Goal: Task Accomplishment & Management: Manage account settings

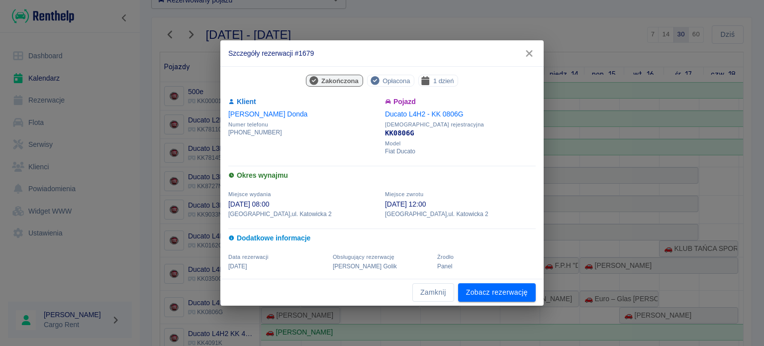
scroll to position [116, 727]
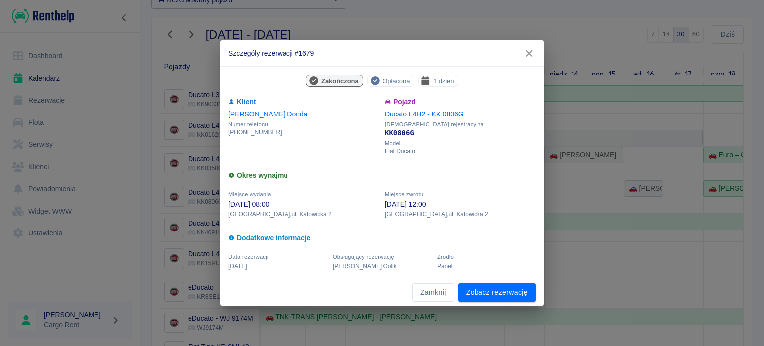
click at [530, 57] on icon "button" at bounding box center [529, 53] width 13 height 10
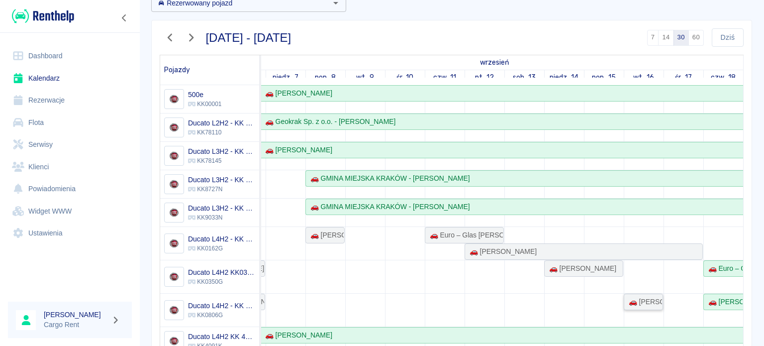
scroll to position [58, 0]
click at [714, 35] on button "Dziś" at bounding box center [728, 38] width 32 height 18
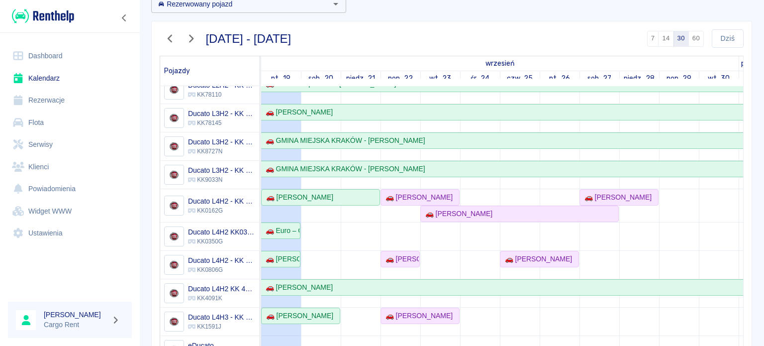
scroll to position [40, 0]
click at [290, 225] on div "🚗 Euro – Glas [PERSON_NAME] Noga S.J - [PERSON_NAME]" at bounding box center [281, 229] width 38 height 10
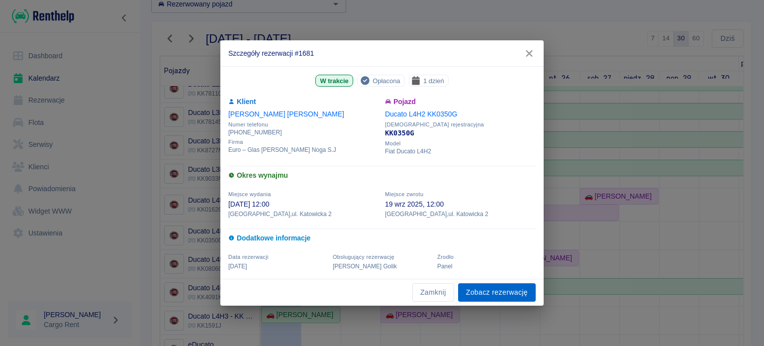
click at [486, 289] on link "Zobacz rezerwację" at bounding box center [497, 292] width 78 height 18
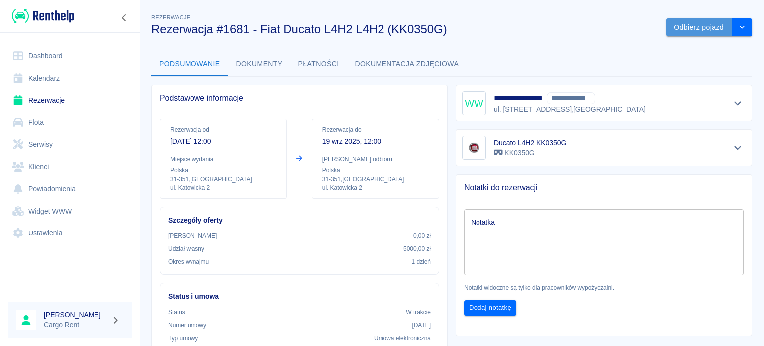
click at [666, 29] on button "Odbierz pojazd" at bounding box center [699, 27] width 66 height 18
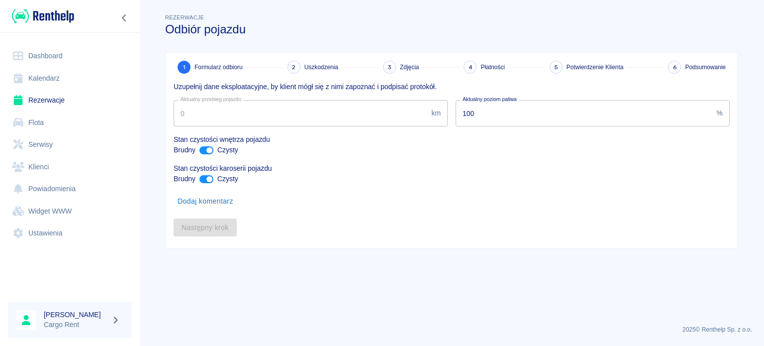
type input "71495"
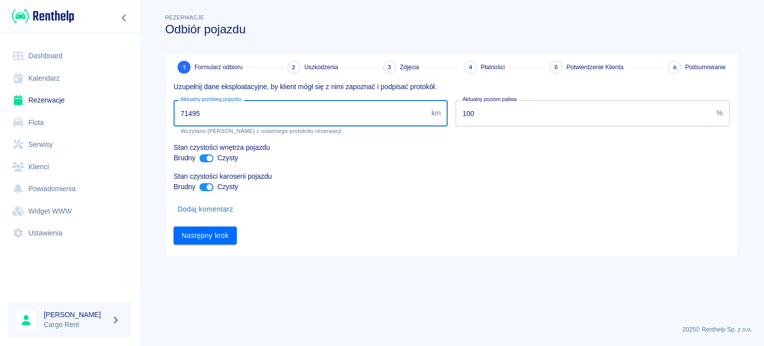
drag, startPoint x: 295, startPoint y: 105, endPoint x: 212, endPoint y: 120, distance: 84.5
click at [212, 120] on input "71495" at bounding box center [301, 113] width 254 height 26
click at [196, 229] on button "Następny krok" at bounding box center [205, 235] width 63 height 18
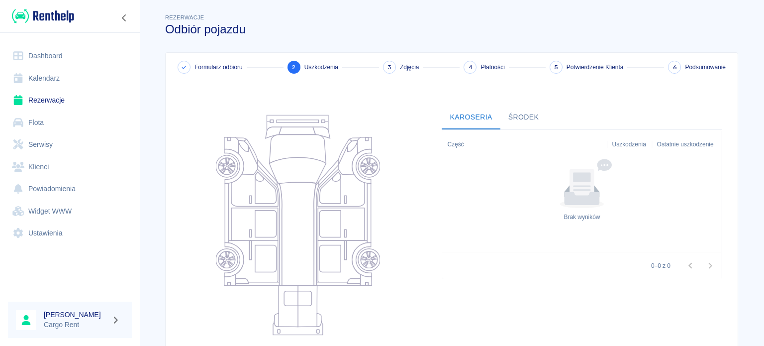
scroll to position [129, 0]
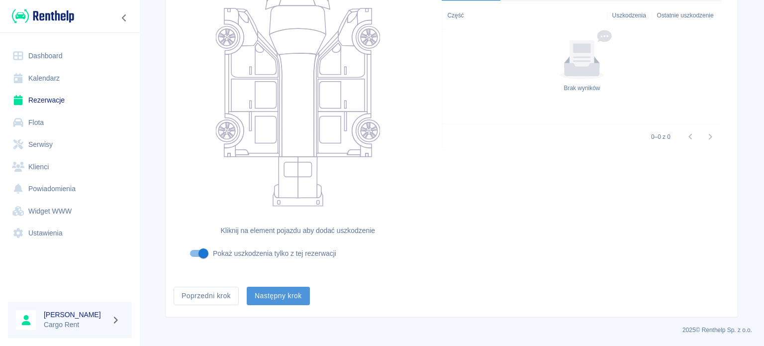
click at [266, 292] on button "Następny krok" at bounding box center [278, 296] width 63 height 18
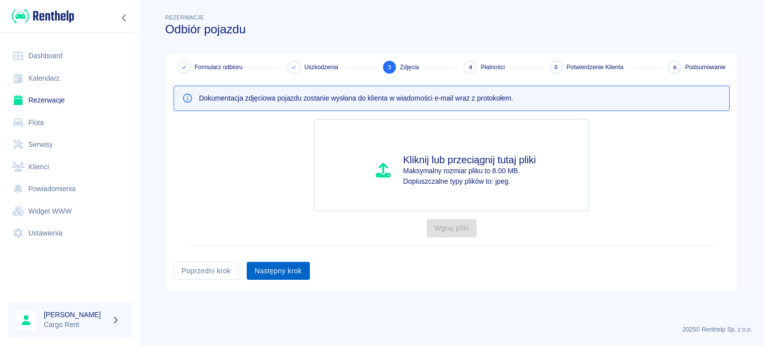
drag, startPoint x: 272, startPoint y: 283, endPoint x: 277, endPoint y: 270, distance: 13.4
click at [273, 280] on div "Formularz odbioru Uszkodzenia 3 Zdjęcia 4 Płatności 5 Potwierdzenie Klienta 6 P…" at bounding box center [452, 172] width 572 height 239
click at [279, 265] on button "Następny krok" at bounding box center [278, 271] width 63 height 18
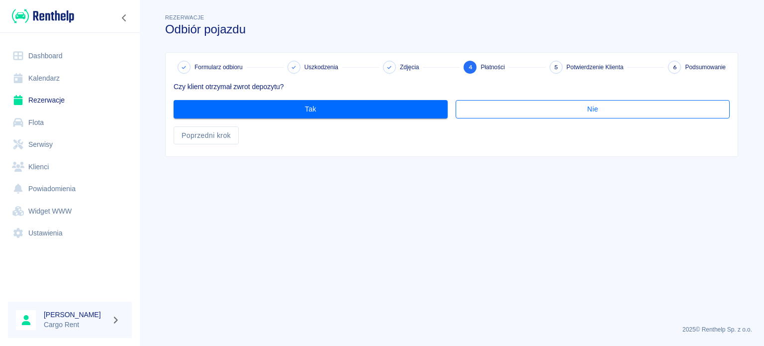
click at [526, 106] on button "Nie" at bounding box center [593, 109] width 274 height 18
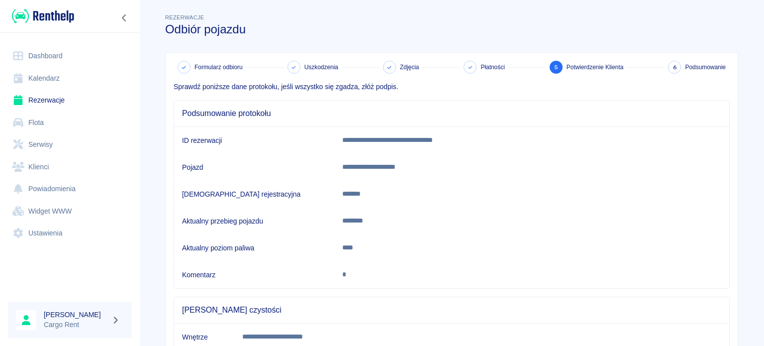
scroll to position [186, 0]
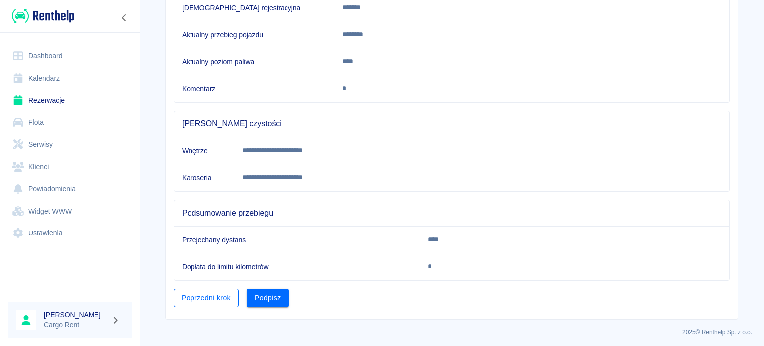
click at [197, 301] on button "Poprzedni krok" at bounding box center [206, 298] width 65 height 18
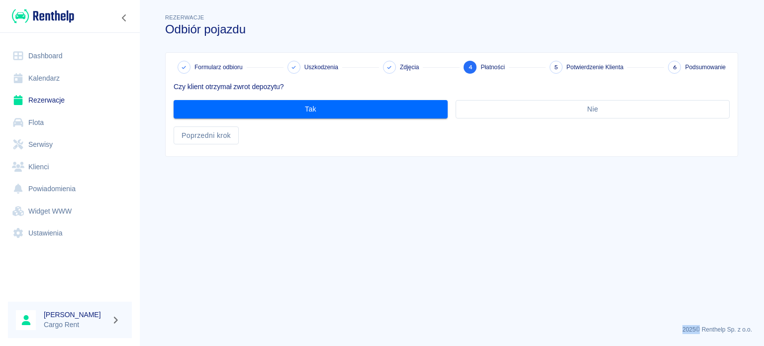
click at [197, 301] on main "Rezerwacje Odbiór pojazdu Formularz odbioru Uszkodzenia Zdjęcia 4 Płatności 5 P…" at bounding box center [451, 164] width 625 height 305
click at [225, 137] on button "Poprzedni krok" at bounding box center [206, 135] width 65 height 18
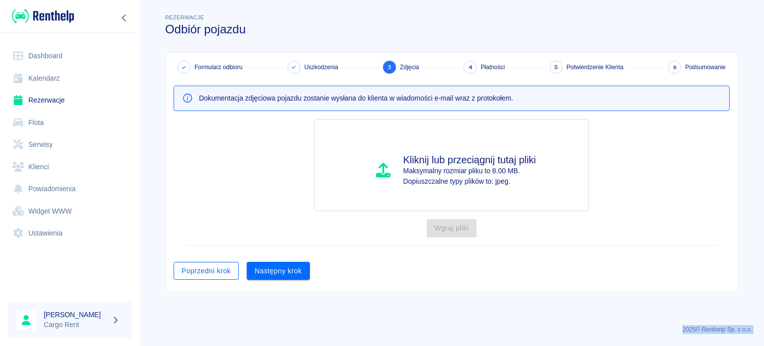
click at [209, 264] on button "Poprzedni krok" at bounding box center [206, 271] width 65 height 18
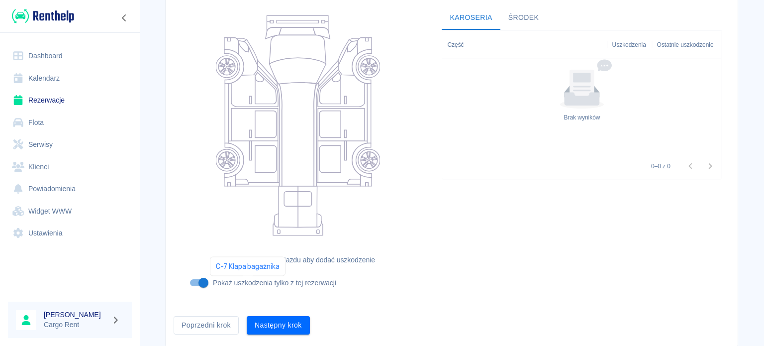
scroll to position [129, 0]
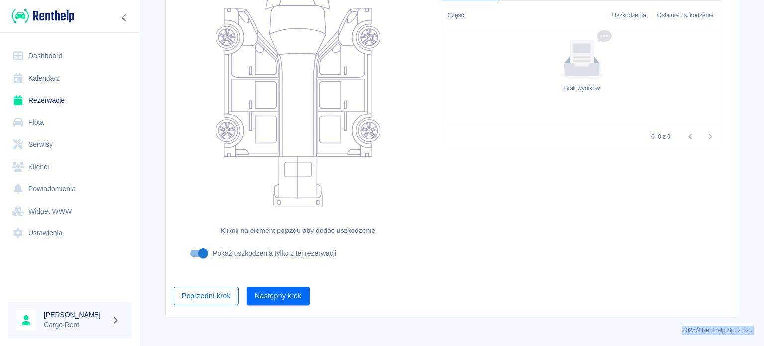
click at [211, 298] on button "Poprzedni krok" at bounding box center [206, 296] width 65 height 18
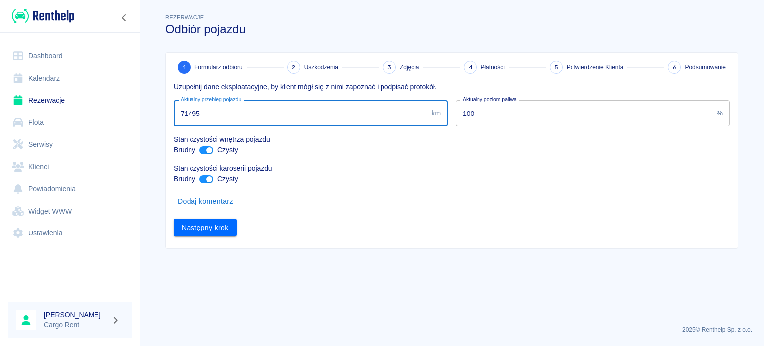
drag, startPoint x: 236, startPoint y: 110, endPoint x: 189, endPoint y: 121, distance: 48.5
click at [189, 121] on input "71495" at bounding box center [301, 113] width 254 height 26
type input "71980"
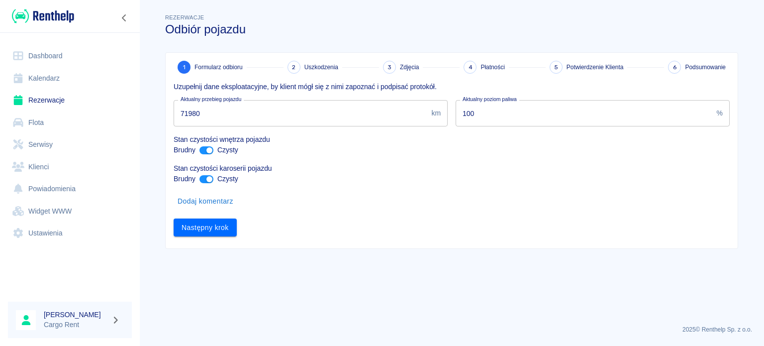
click at [193, 216] on div "Następny krok" at bounding box center [448, 224] width 564 height 26
click at [189, 224] on button "Następny krok" at bounding box center [205, 227] width 63 height 18
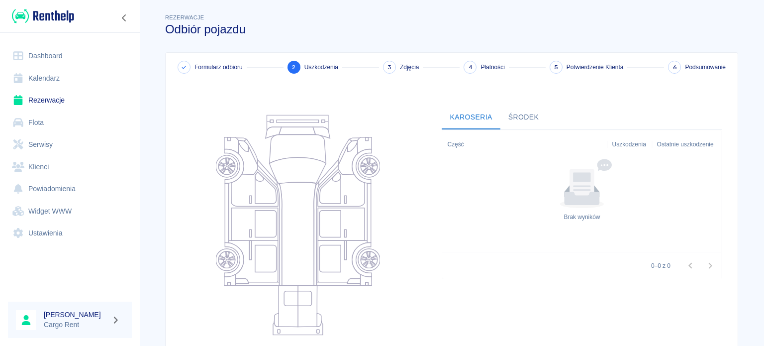
scroll to position [129, 0]
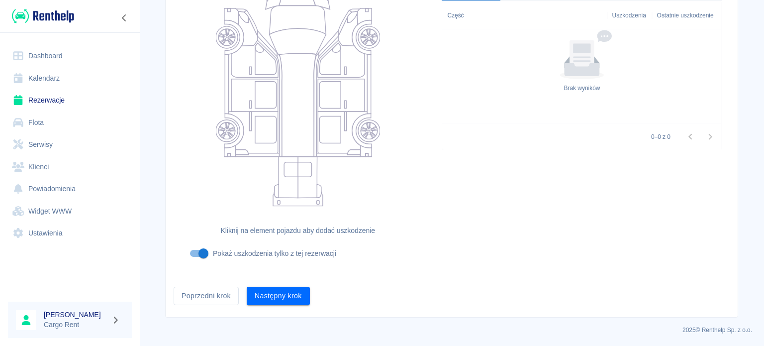
click at [257, 279] on div "Następny krok" at bounding box center [274, 292] width 71 height 26
click at [254, 309] on div "Formularz odbioru 2 Uszkodzenia 3 Zdjęcia 4 Płatności 5 Potwierdzenie Klienta 6…" at bounding box center [452, 120] width 572 height 393
click at [259, 298] on button "Następny krok" at bounding box center [278, 296] width 63 height 18
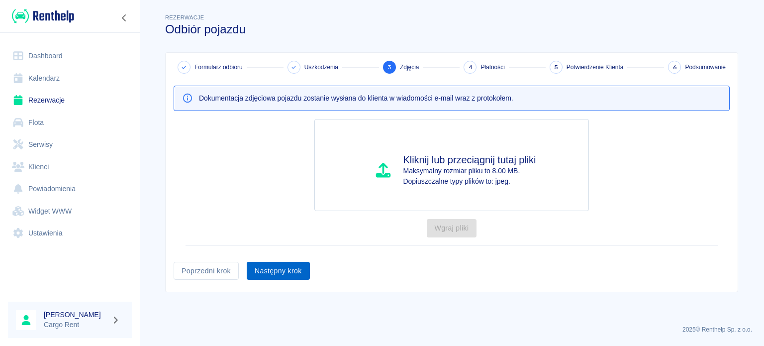
click at [285, 271] on button "Następny krok" at bounding box center [278, 271] width 63 height 18
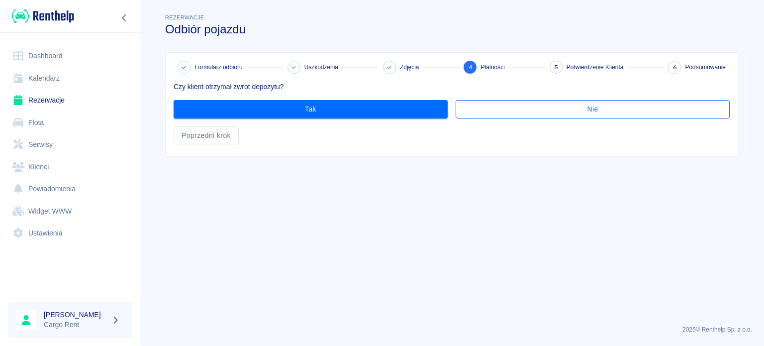
click at [514, 113] on button "Nie" at bounding box center [593, 109] width 274 height 18
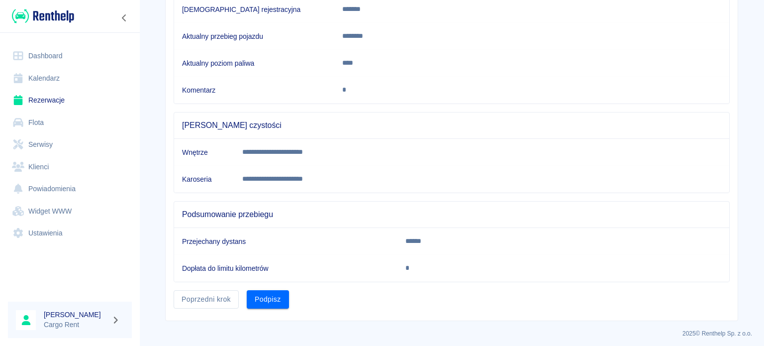
scroll to position [186, 0]
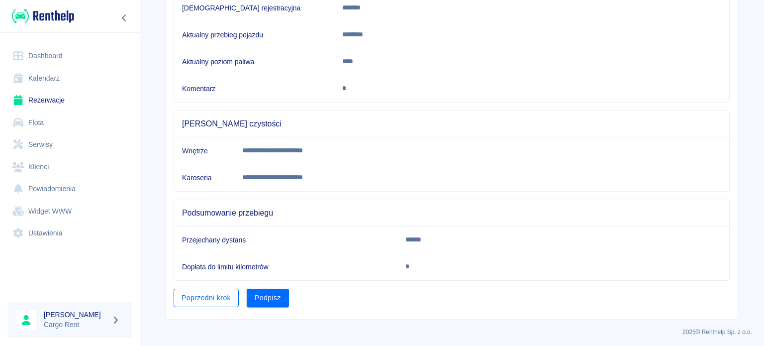
click at [203, 292] on button "Poprzedni krok" at bounding box center [206, 298] width 65 height 18
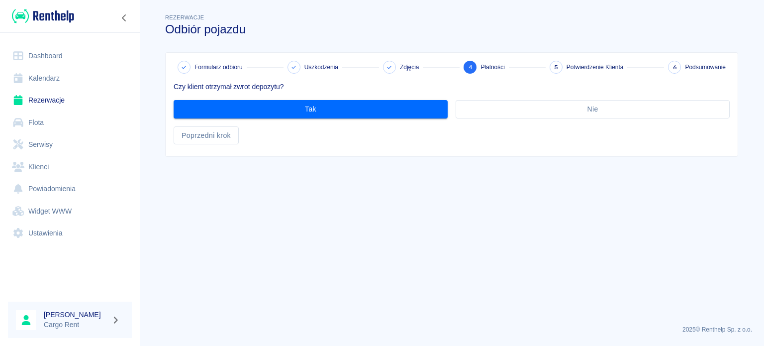
scroll to position [0, 0]
click at [217, 134] on button "Poprzedni krok" at bounding box center [206, 135] width 65 height 18
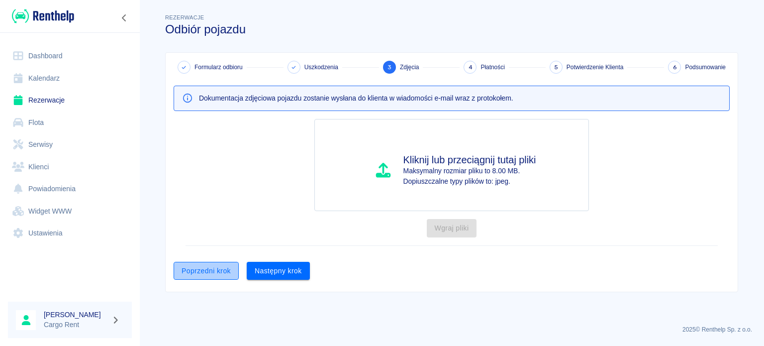
click at [207, 268] on button "Poprzedni krok" at bounding box center [206, 271] width 65 height 18
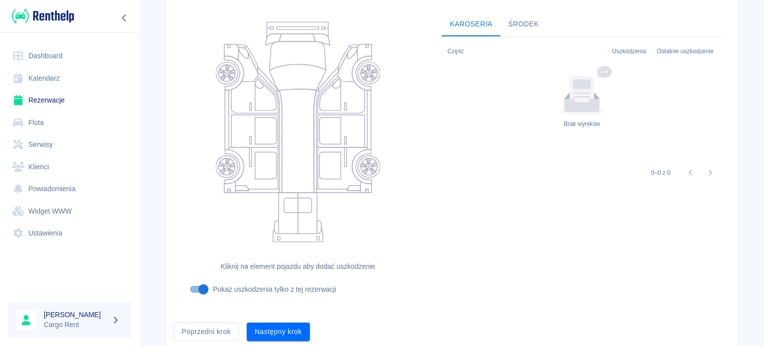
scroll to position [129, 0]
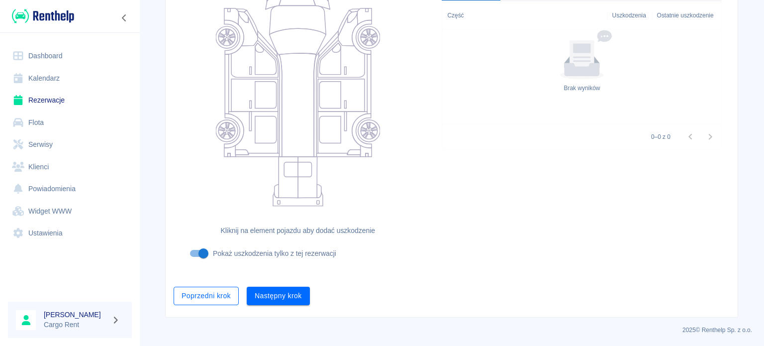
click at [225, 288] on button "Poprzedni krok" at bounding box center [206, 296] width 65 height 18
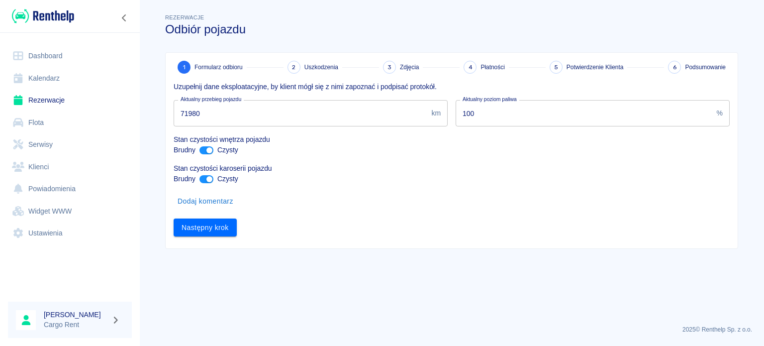
scroll to position [0, 0]
click at [194, 113] on input "71980" at bounding box center [301, 113] width 254 height 26
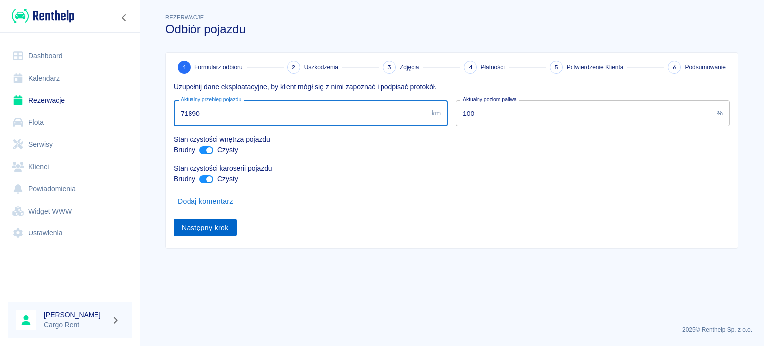
type input "71890"
click at [233, 231] on button "Następny krok" at bounding box center [205, 227] width 63 height 18
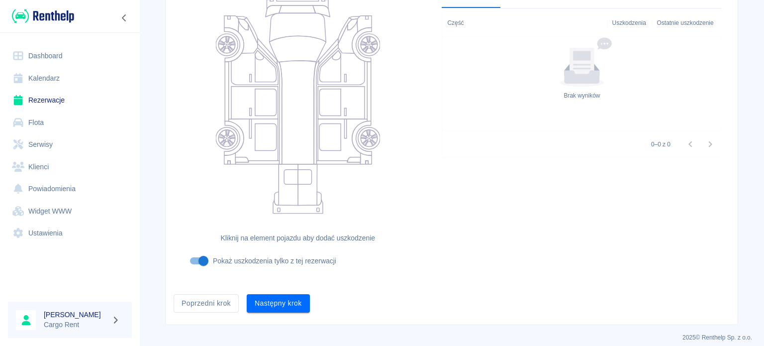
scroll to position [129, 0]
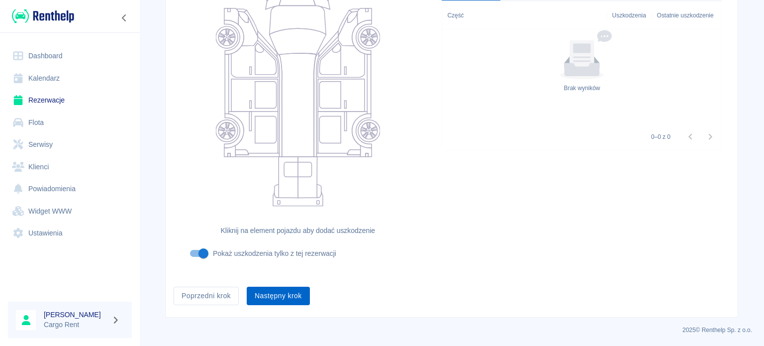
click at [295, 287] on button "Następny krok" at bounding box center [278, 296] width 63 height 18
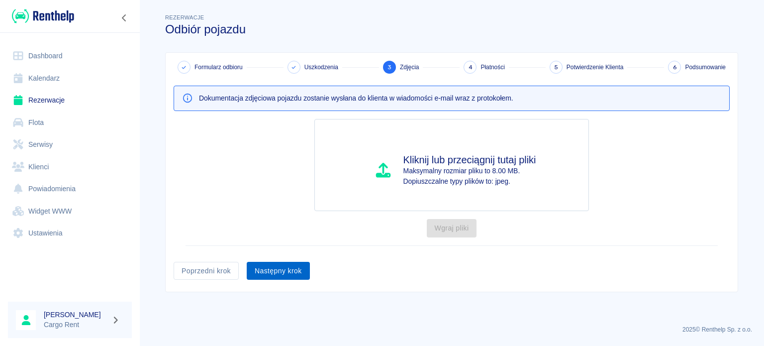
click at [297, 274] on button "Następny krok" at bounding box center [278, 271] width 63 height 18
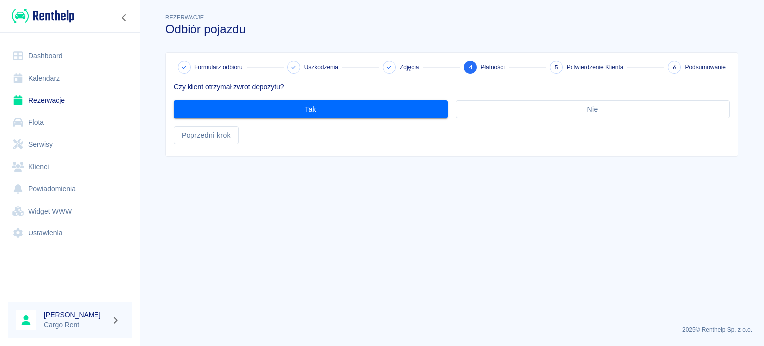
click at [516, 119] on div "Czy klient otrzymał zwrot depozytu? Tak Nie Poprzedni krok" at bounding box center [448, 109] width 564 height 71
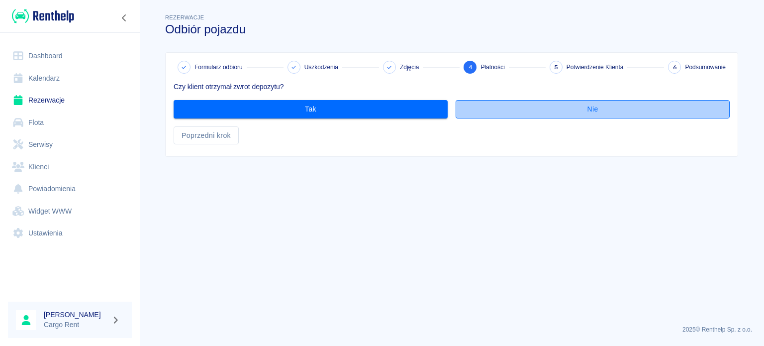
click at [532, 107] on button "Nie" at bounding box center [593, 109] width 274 height 18
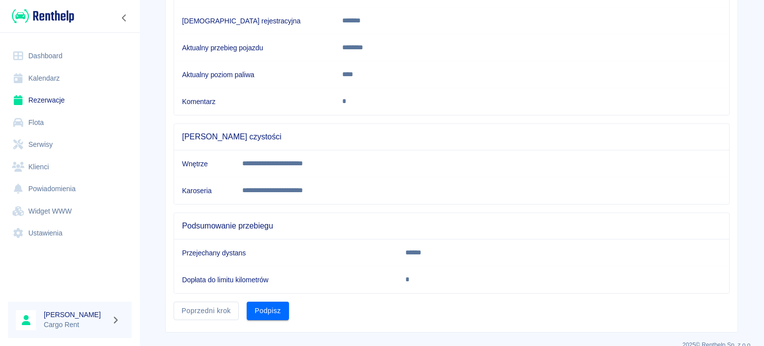
scroll to position [186, 0]
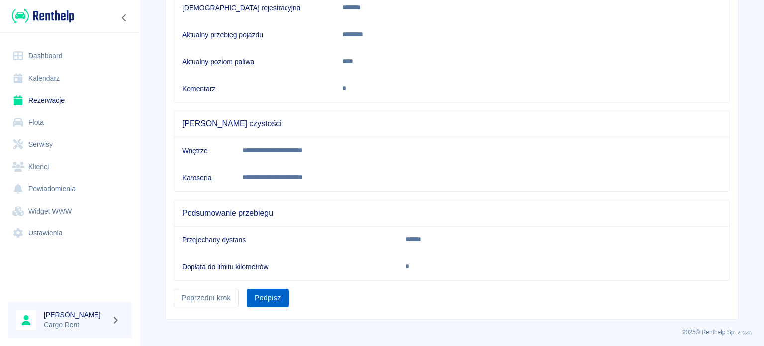
click at [263, 297] on button "Podpisz" at bounding box center [268, 298] width 42 height 18
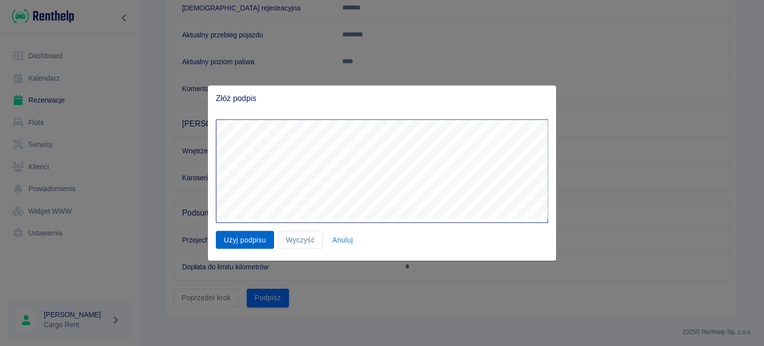
click at [258, 243] on button "Użyj podpisu" at bounding box center [245, 239] width 58 height 18
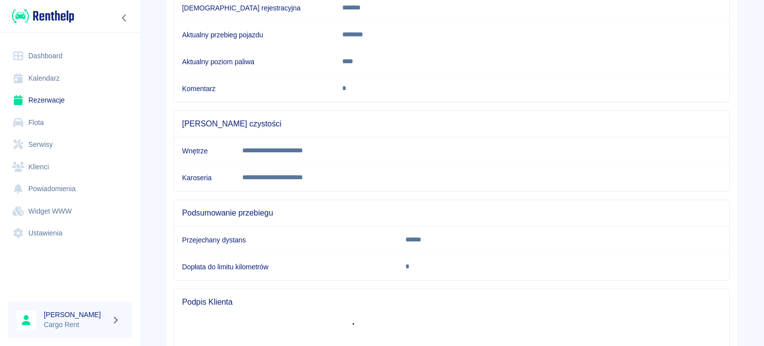
scroll to position [307, 0]
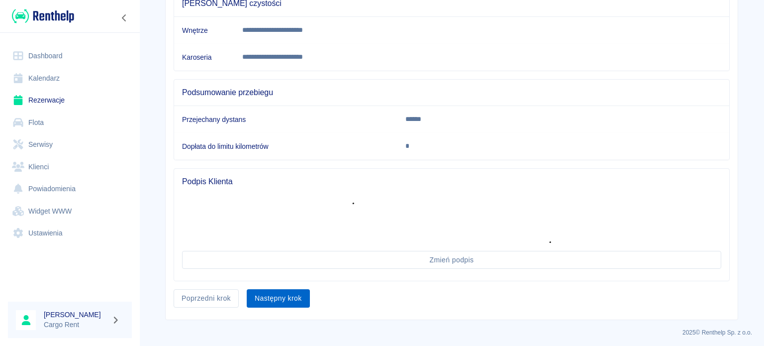
click at [283, 288] on div "Następny krok" at bounding box center [274, 294] width 71 height 26
click at [283, 289] on button "Następny krok" at bounding box center [278, 298] width 63 height 18
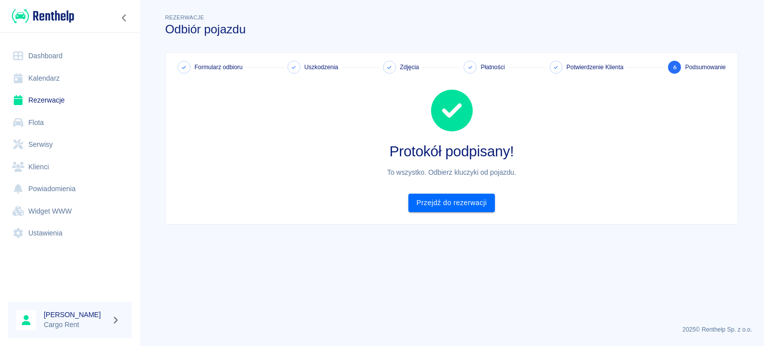
scroll to position [0, 0]
drag, startPoint x: 476, startPoint y: 199, endPoint x: 461, endPoint y: 203, distance: 15.0
click at [476, 199] on link "Przejdź do rezerwacji" at bounding box center [452, 203] width 86 height 18
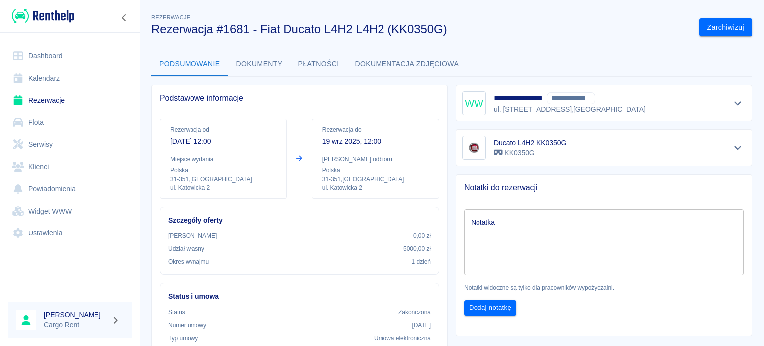
click at [61, 19] on img at bounding box center [43, 16] width 62 height 16
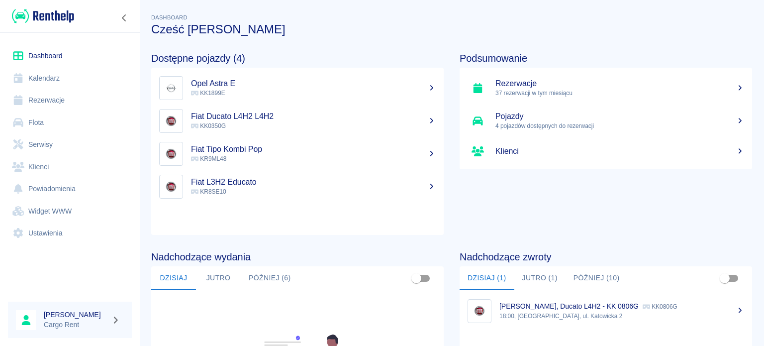
scroll to position [173, 0]
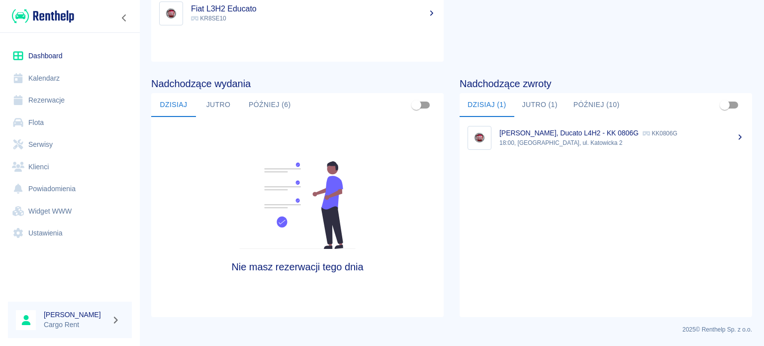
click at [64, 65] on link "Dashboard" at bounding box center [70, 56] width 124 height 22
click at [55, 78] on link "Kalendarz" at bounding box center [70, 78] width 124 height 22
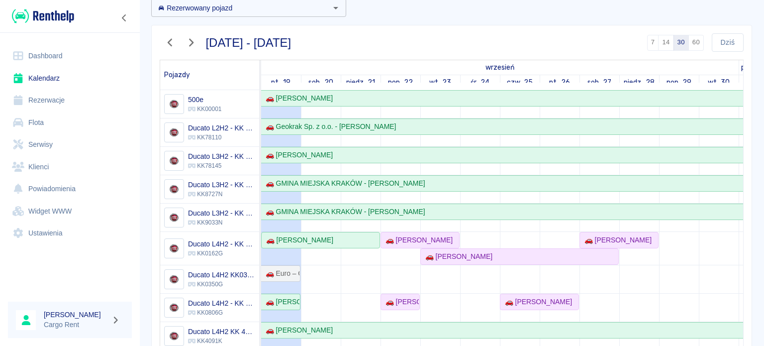
scroll to position [58, 0]
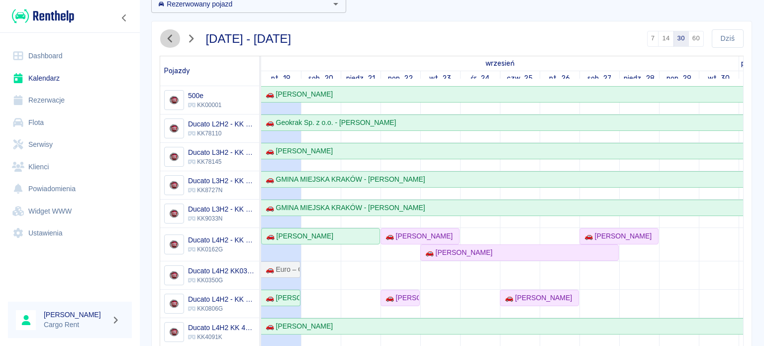
click at [174, 44] on button "button" at bounding box center [170, 38] width 21 height 18
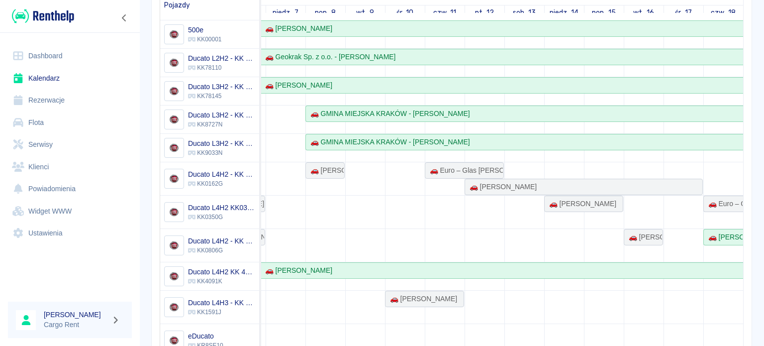
scroll to position [109, 0]
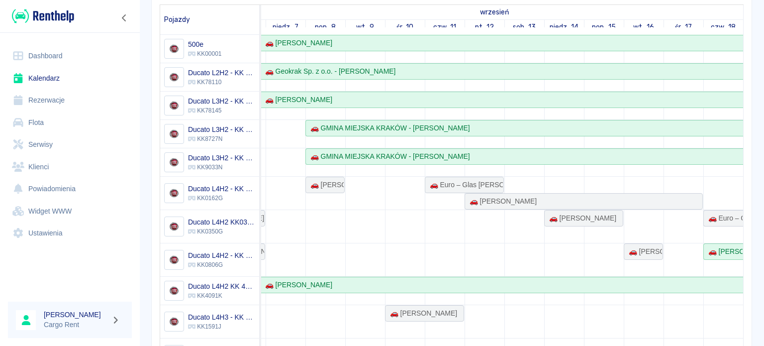
click at [425, 205] on td at bounding box center [445, 274] width 40 height 478
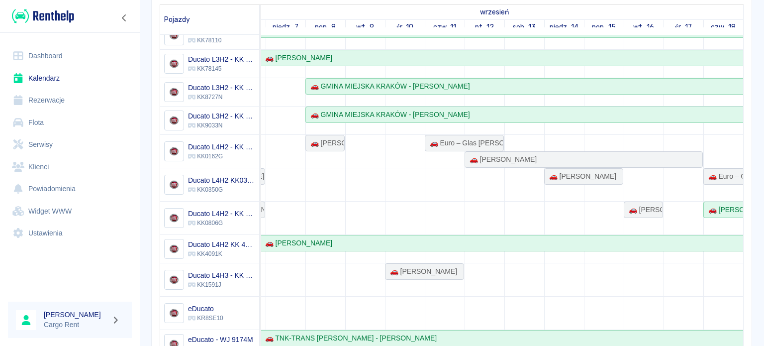
scroll to position [45, 0]
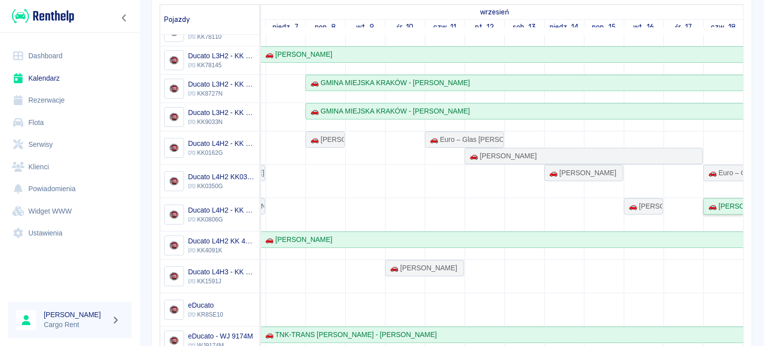
click at [716, 202] on div "🚗 [PERSON_NAME]" at bounding box center [724, 206] width 38 height 10
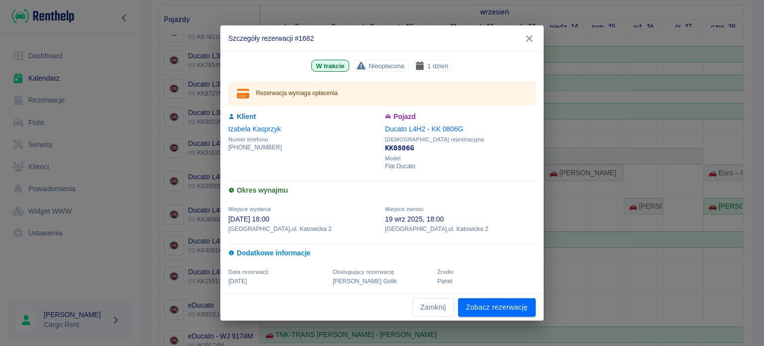
click at [528, 38] on icon "button" at bounding box center [529, 38] width 13 height 10
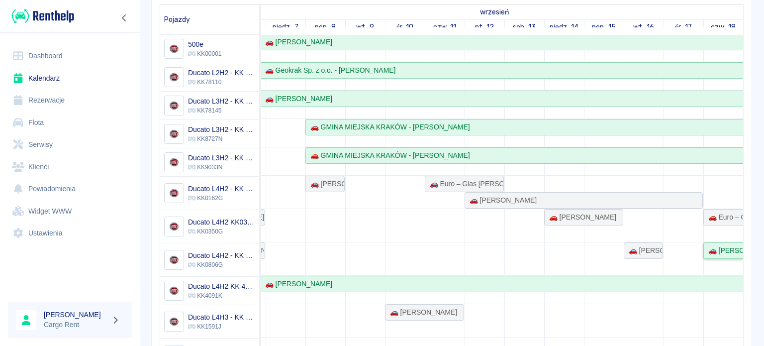
scroll to position [0, 0]
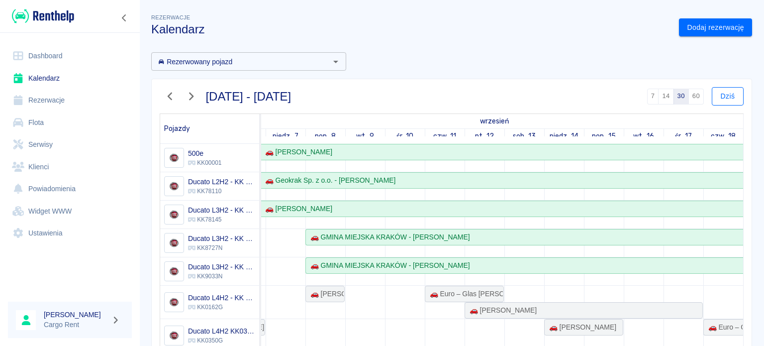
click at [722, 99] on button "Dziś" at bounding box center [728, 96] width 32 height 18
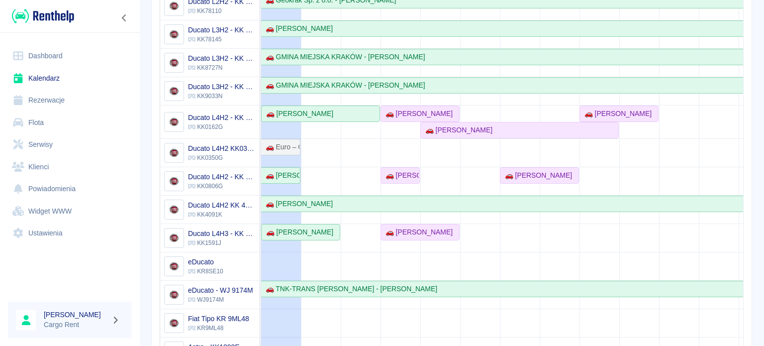
scroll to position [27, 0]
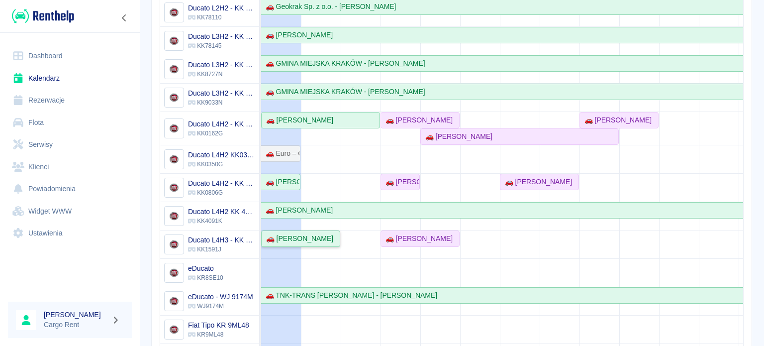
click at [309, 235] on div "🚗 [PERSON_NAME]" at bounding box center [297, 238] width 71 height 10
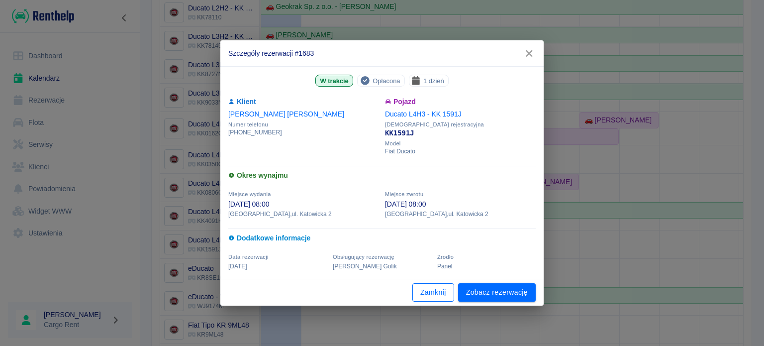
click at [440, 294] on button "Zamknij" at bounding box center [434, 292] width 42 height 18
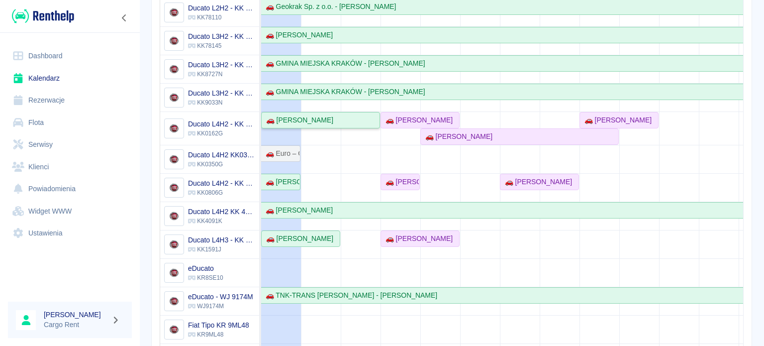
click at [317, 120] on div "🚗 [PERSON_NAME]" at bounding box center [297, 120] width 71 height 10
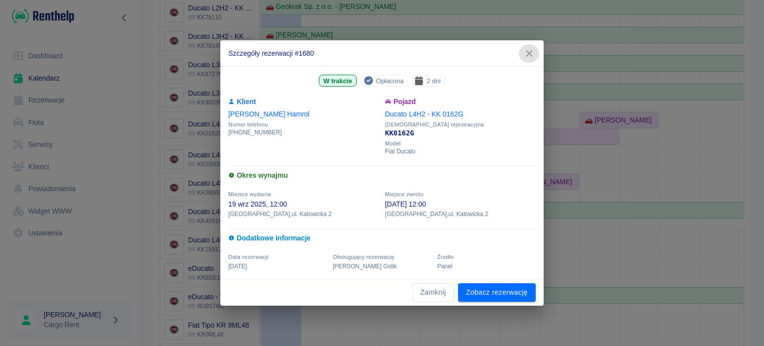
click at [536, 49] on icon "button" at bounding box center [529, 53] width 13 height 10
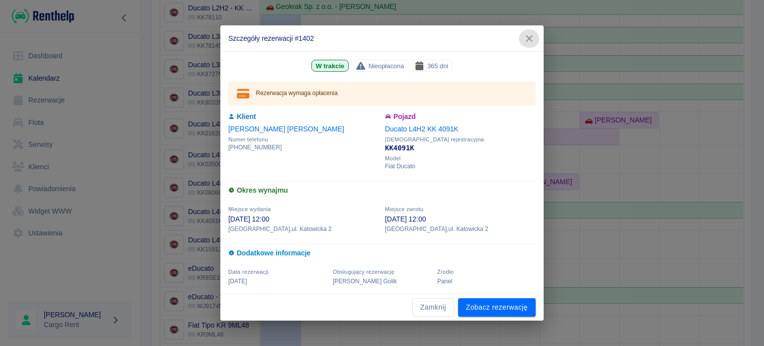
click at [526, 38] on icon "button" at bounding box center [529, 38] width 13 height 10
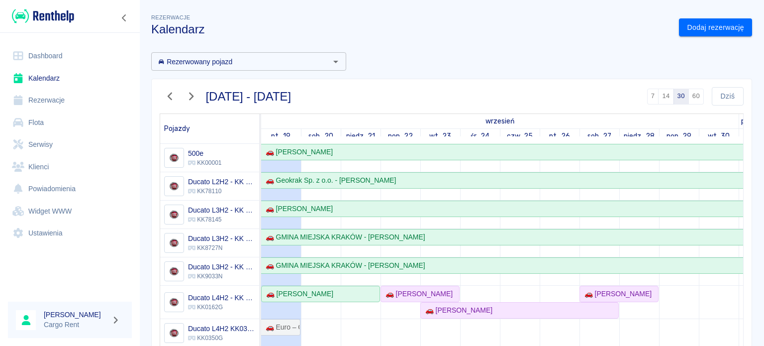
scroll to position [207, 0]
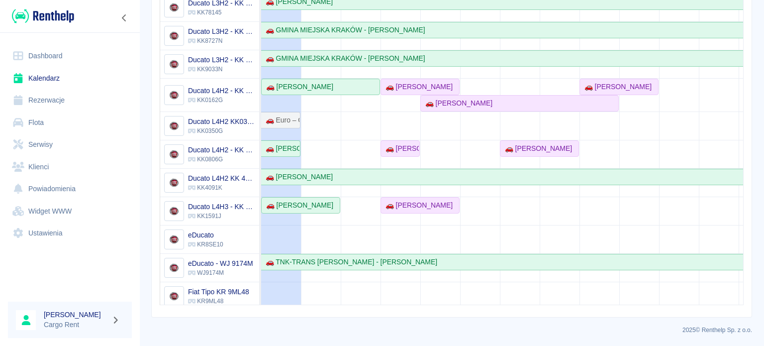
click at [57, 125] on link "Flota" at bounding box center [70, 122] width 124 height 22
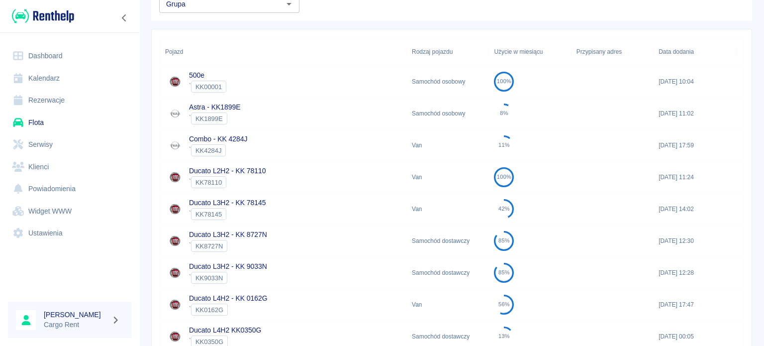
scroll to position [158, 0]
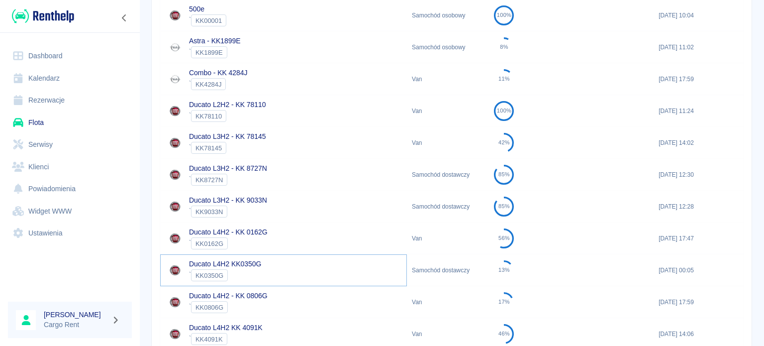
click at [252, 263] on link "Ducato L4H2 KK0350G" at bounding box center [225, 264] width 72 height 8
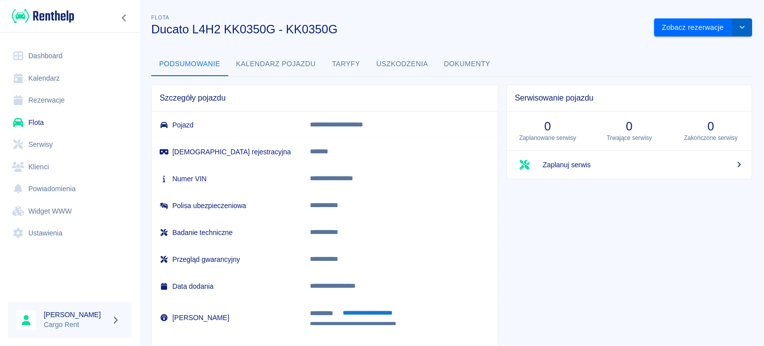
click at [739, 29] on icon "drop-down" at bounding box center [743, 27] width 8 height 6
click at [698, 62] on li "Usuń pojazd" at bounding box center [696, 65] width 93 height 16
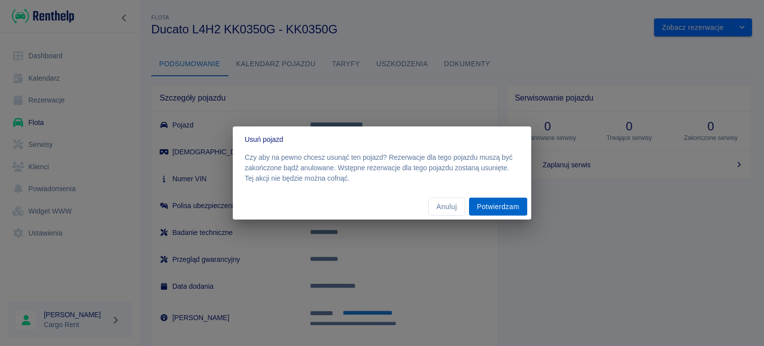
click at [518, 202] on button "Potwierdzam" at bounding box center [498, 207] width 58 height 18
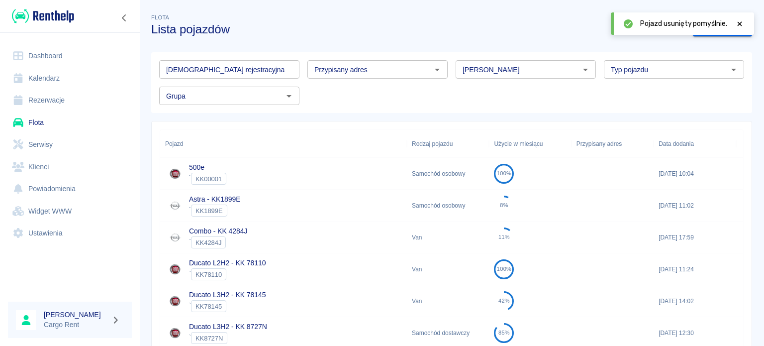
click at [54, 83] on link "Kalendarz" at bounding box center [70, 78] width 124 height 22
